Goal: Navigation & Orientation: Go to known website

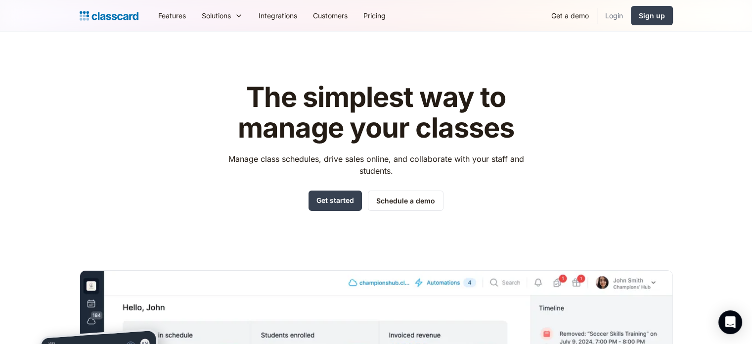
click at [625, 9] on link "Login" at bounding box center [615, 15] width 34 height 22
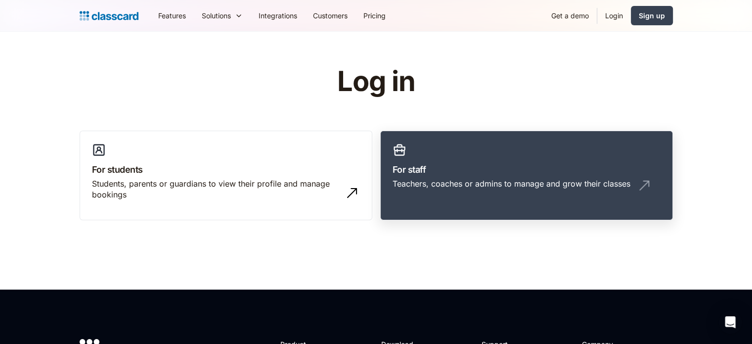
click at [496, 205] on link "For staff Teachers, coaches or admins to manage and grow their classes" at bounding box center [526, 176] width 293 height 90
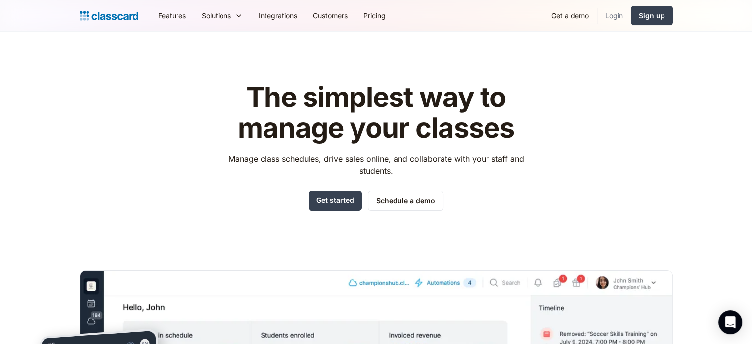
click at [616, 18] on link "Login" at bounding box center [615, 15] width 34 height 22
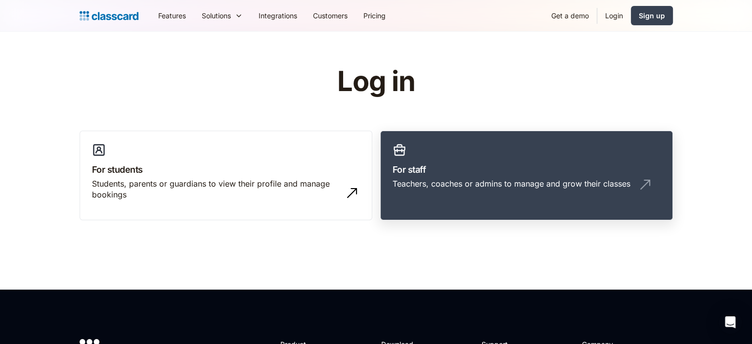
click at [510, 174] on h3 "For staff" at bounding box center [527, 169] width 268 height 13
